Goal: Task Accomplishment & Management: Manage account settings

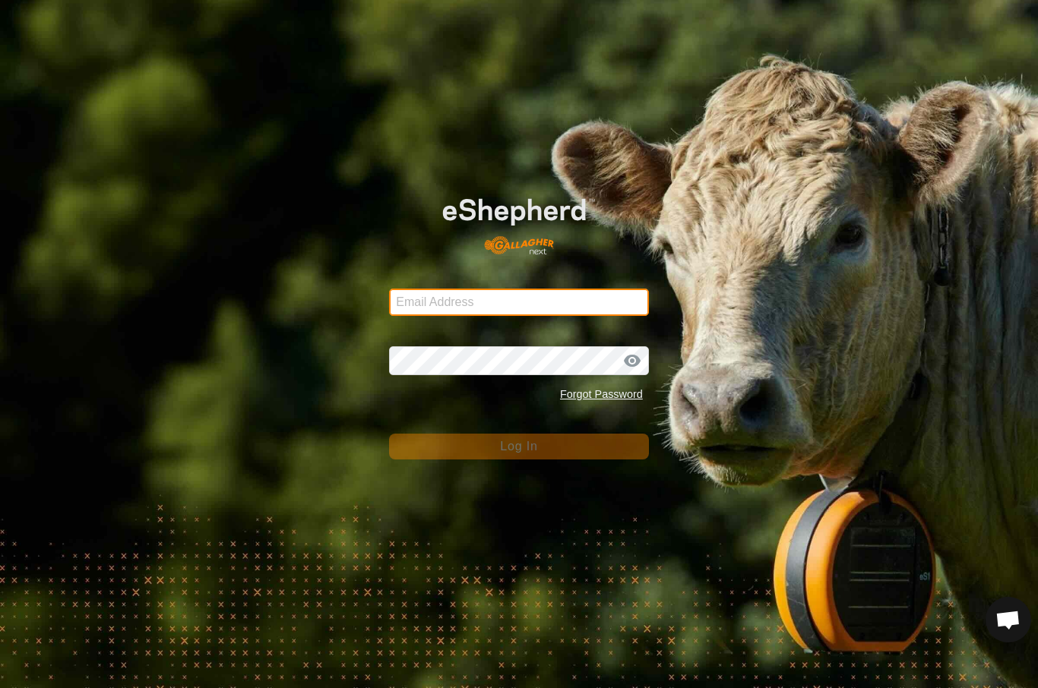
click at [580, 299] on input "Email Address" at bounding box center [519, 302] width 260 height 27
type input "[EMAIL_ADDRESS][DOMAIN_NAME]"
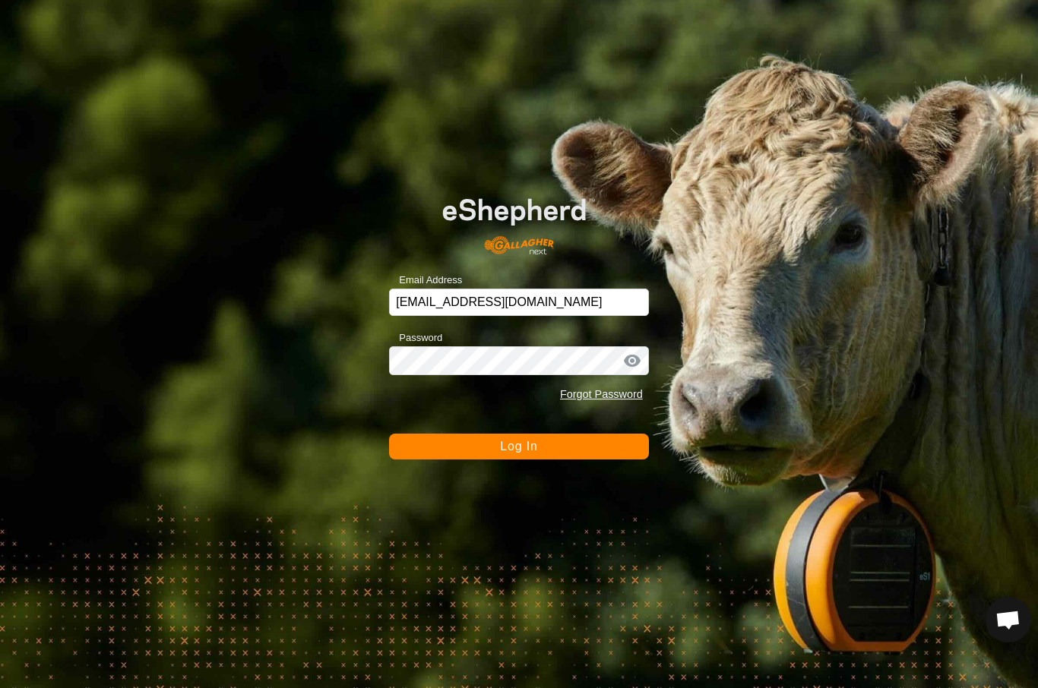
click at [519, 447] on button "Log In" at bounding box center [519, 447] width 260 height 26
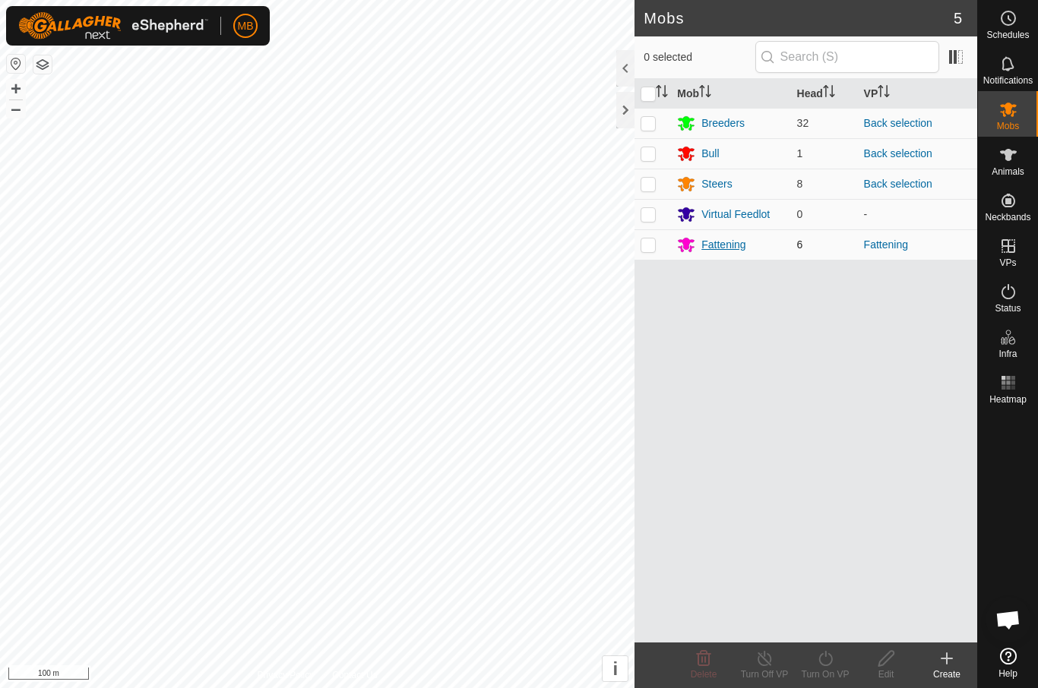
click at [746, 239] on div "Fattening" at bounding box center [730, 244] width 107 height 18
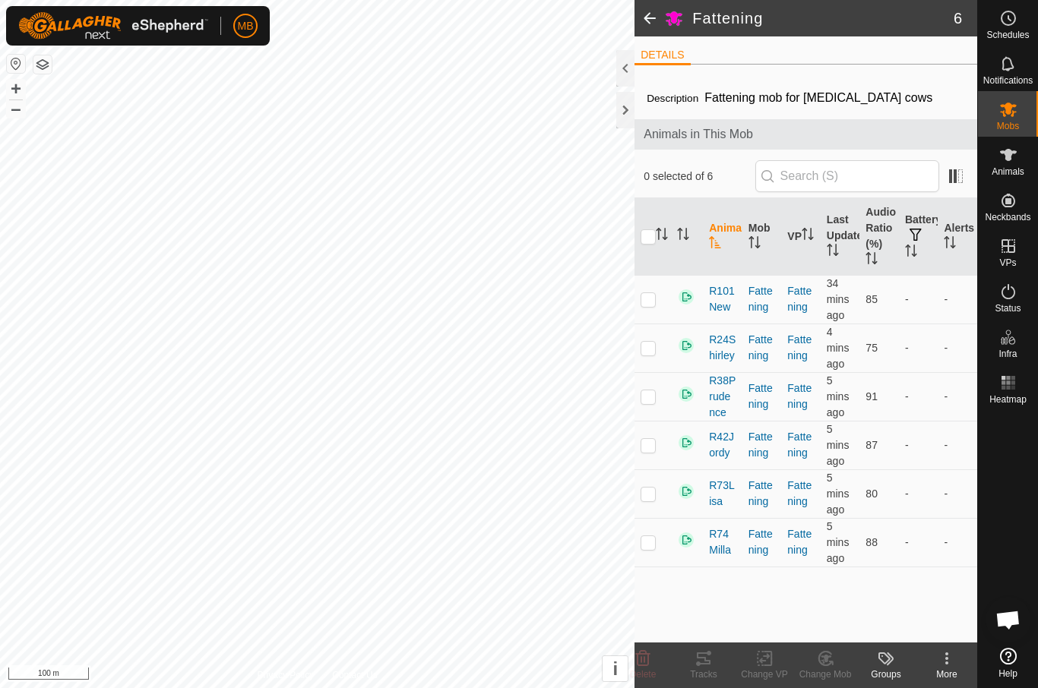
click at [645, 237] on input "checkbox" at bounding box center [647, 236] width 15 height 15
checkbox input "true"
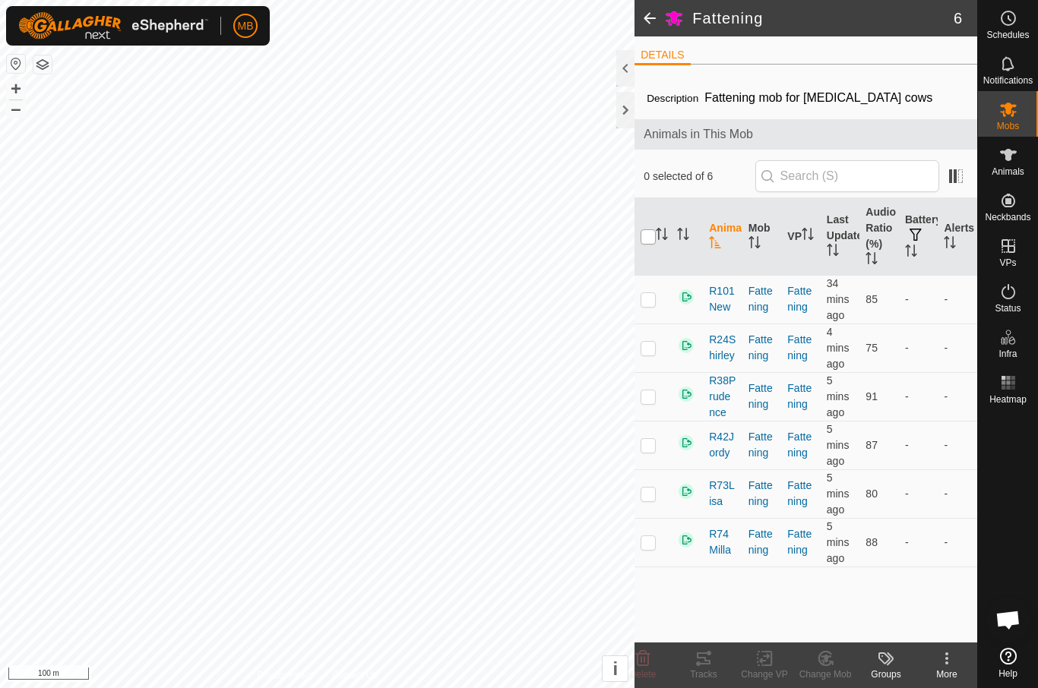
checkbox input "true"
click at [713, 665] on tracks-svg-icon at bounding box center [703, 659] width 61 height 18
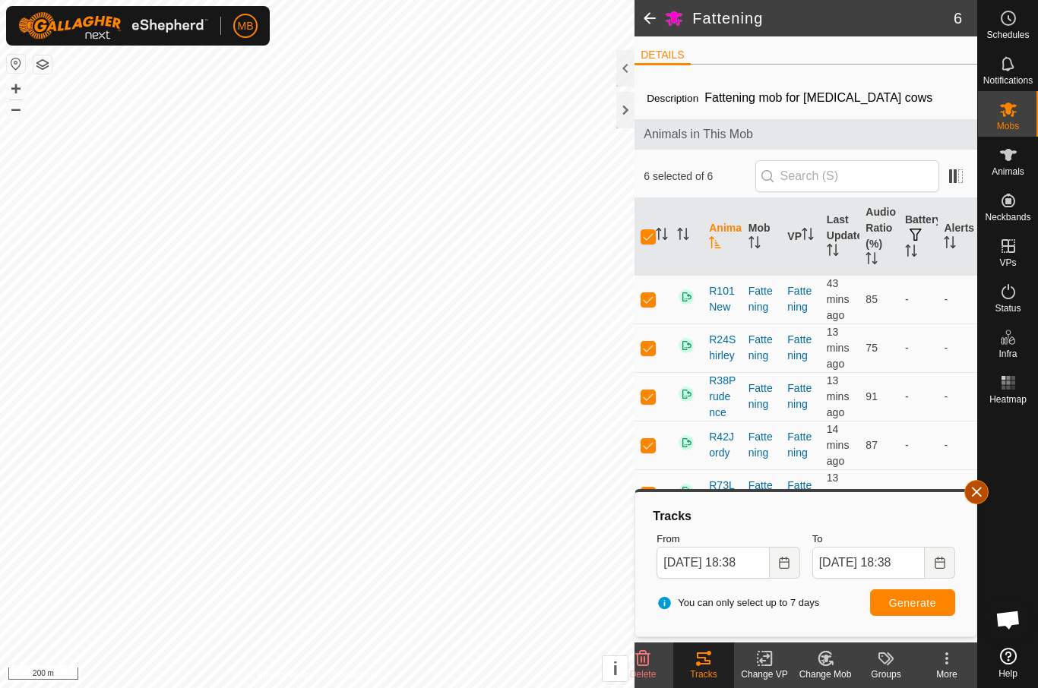
click at [982, 492] on span "button" at bounding box center [976, 492] width 12 height 12
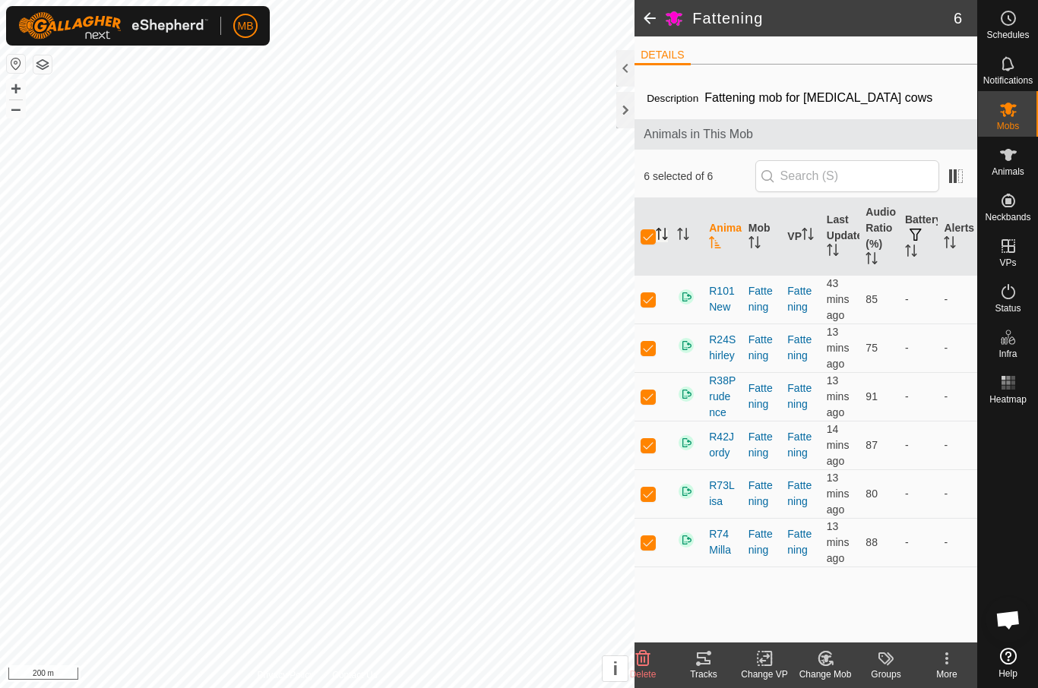
click at [665, 230] on icon "Activate to sort" at bounding box center [666, 234] width 2 height 12
click at [651, 232] on input "checkbox" at bounding box center [647, 236] width 15 height 15
checkbox input "false"
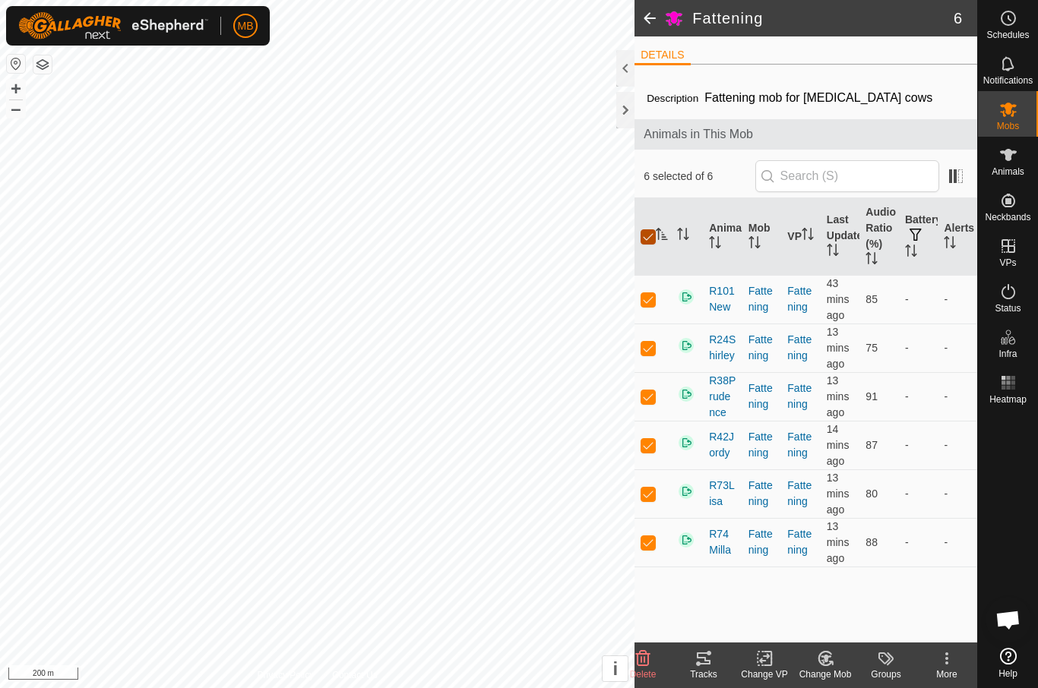
checkbox input "false"
click at [629, 115] on div at bounding box center [625, 110] width 18 height 36
